Goal: Information Seeking & Learning: Learn about a topic

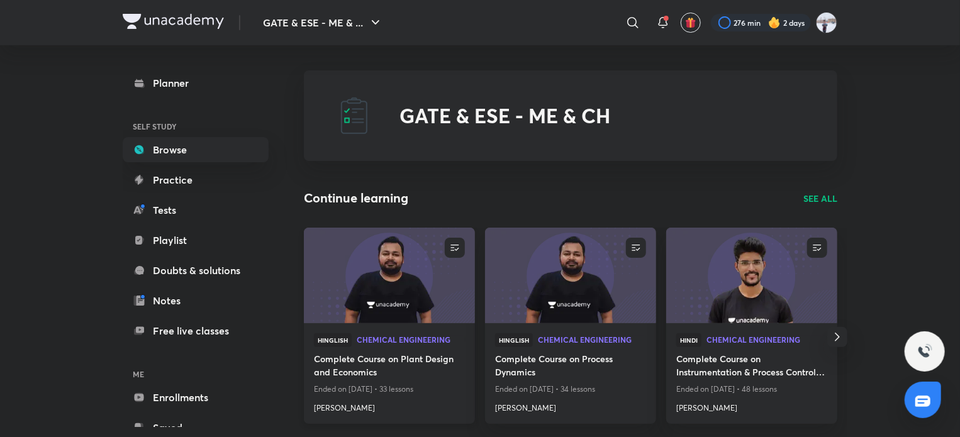
click at [405, 298] on img at bounding box center [389, 276] width 174 height 98
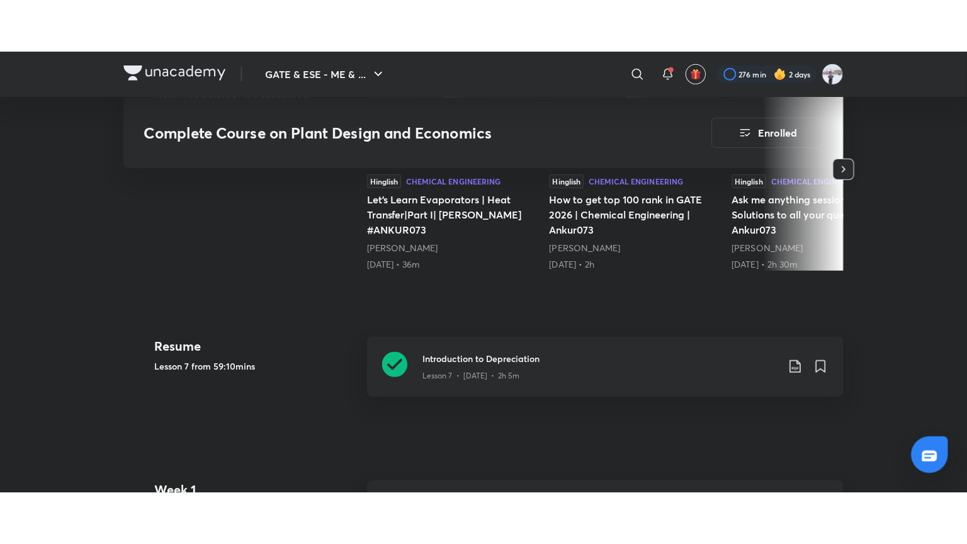
scroll to position [456, 0]
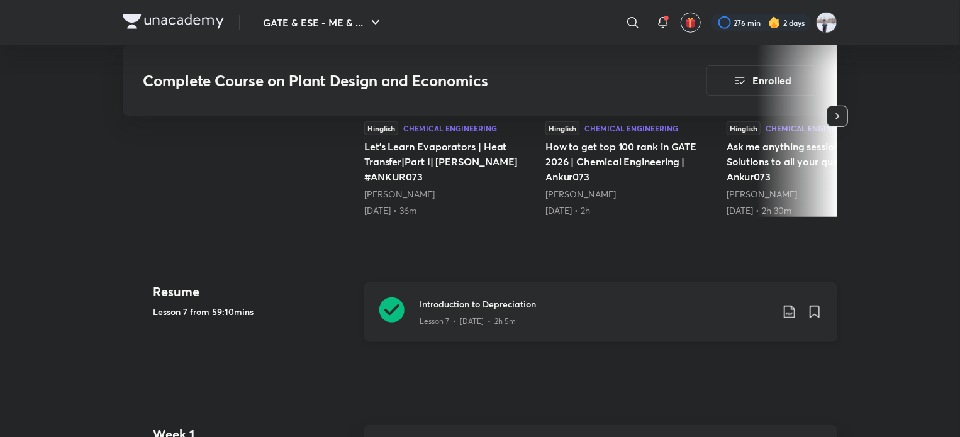
click at [468, 306] on h3 "Introduction to Depreciation" at bounding box center [596, 304] width 352 height 13
